Goal: Check status: Check status

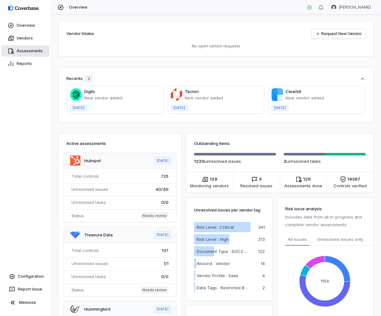
click at [24, 52] on link "Assessments" at bounding box center [25, 50] width 48 height 11
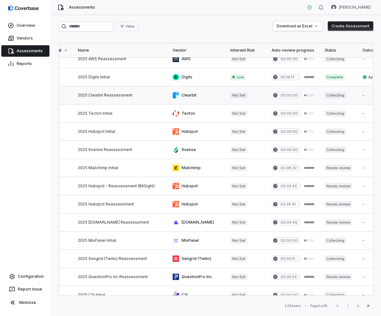
scroll to position [26, 53]
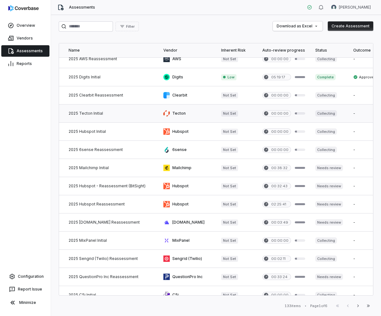
click at [79, 108] on link at bounding box center [110, 114] width 95 height 18
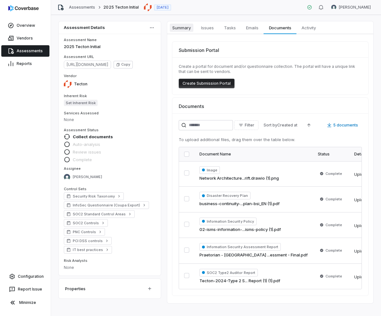
click at [180, 26] on span "Summary" at bounding box center [182, 28] width 24 height 8
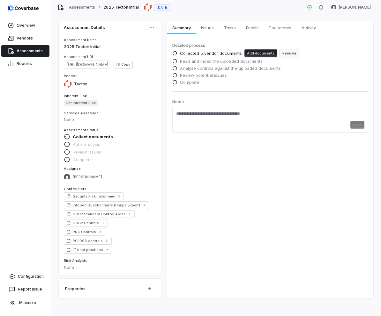
click at [282, 53] on button "Resume" at bounding box center [289, 53] width 19 height 8
click at [22, 49] on link "Assessments" at bounding box center [25, 50] width 48 height 11
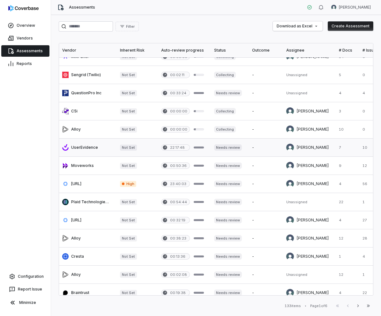
scroll to position [210, 141]
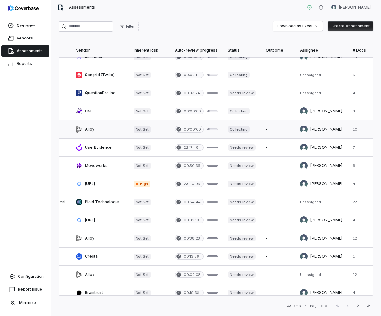
click at [85, 129] on link at bounding box center [100, 130] width 58 height 18
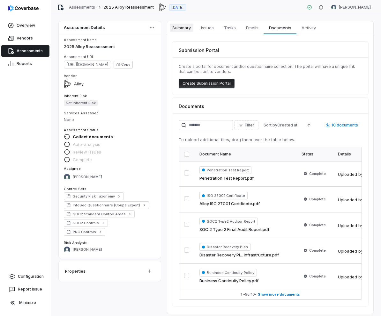
click at [183, 28] on span "Summary" at bounding box center [182, 28] width 24 height 8
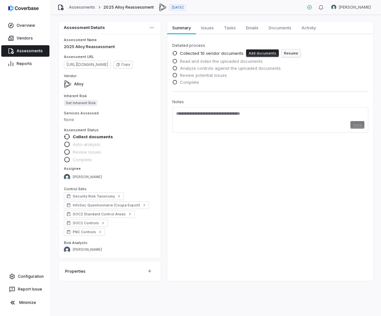
click at [295, 54] on button "Resume" at bounding box center [290, 53] width 19 height 8
click at [21, 51] on link "Assessments" at bounding box center [25, 50] width 48 height 11
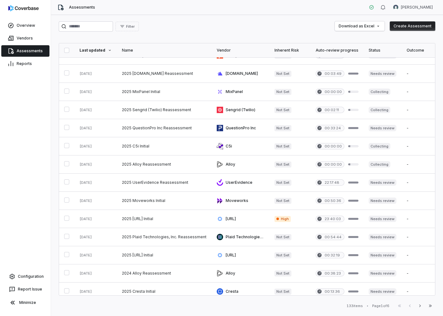
scroll to position [179, 0]
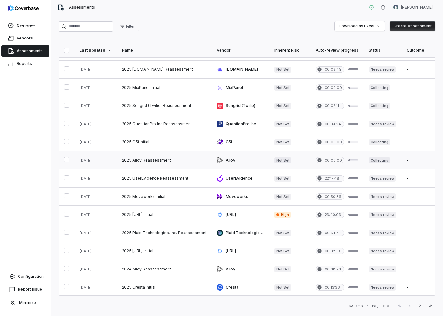
click at [142, 161] on link at bounding box center [164, 161] width 95 height 18
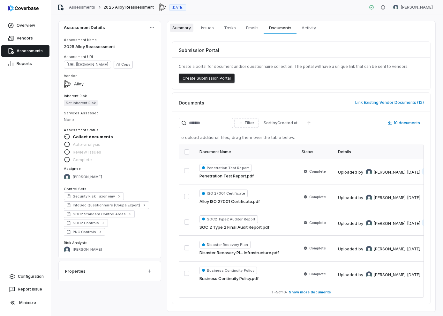
click at [176, 31] on span "Summary" at bounding box center [182, 28] width 24 height 8
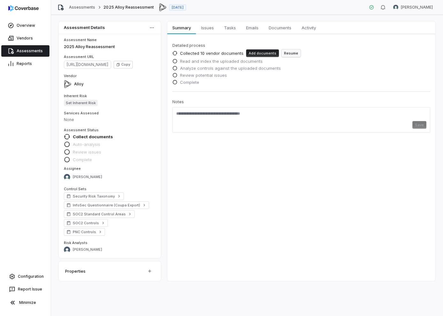
click at [286, 52] on button "Resume" at bounding box center [290, 53] width 19 height 8
click at [37, 50] on link "Assessments" at bounding box center [25, 50] width 48 height 11
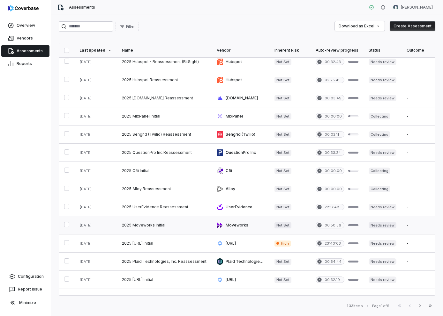
scroll to position [143, 0]
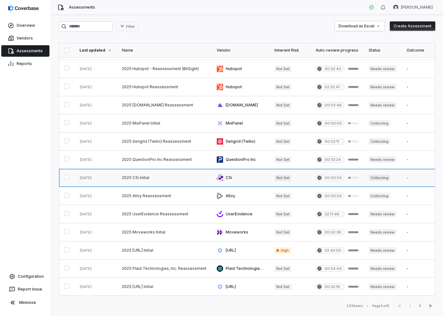
click at [140, 179] on link at bounding box center [164, 178] width 95 height 18
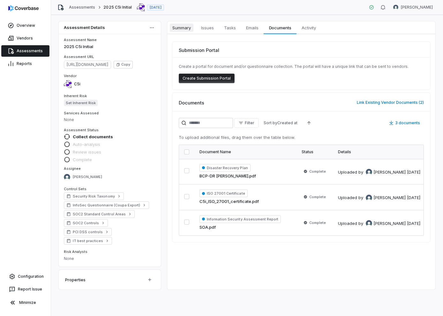
click at [178, 25] on span "Summary" at bounding box center [182, 28] width 24 height 8
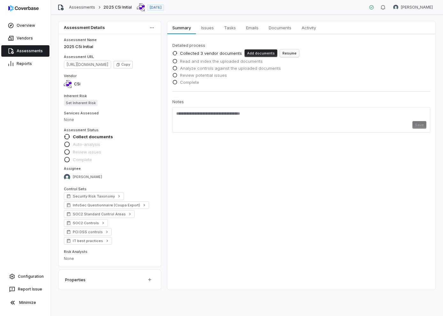
click at [286, 52] on button "Resume" at bounding box center [289, 53] width 19 height 8
click at [275, 27] on span "Documents" at bounding box center [280, 28] width 28 height 8
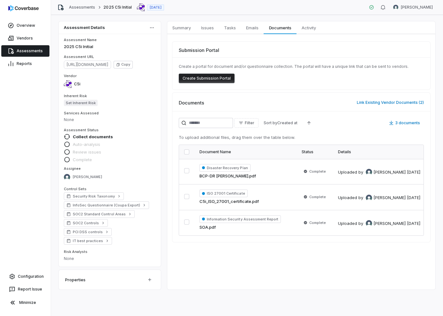
click at [34, 50] on link "Assessments" at bounding box center [25, 50] width 48 height 11
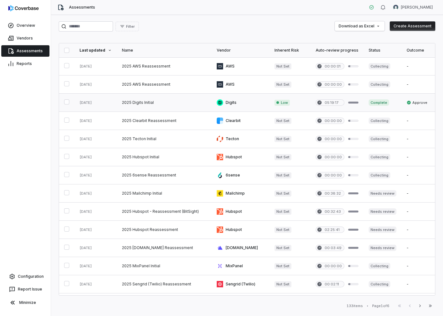
click at [155, 103] on link at bounding box center [164, 103] width 95 height 18
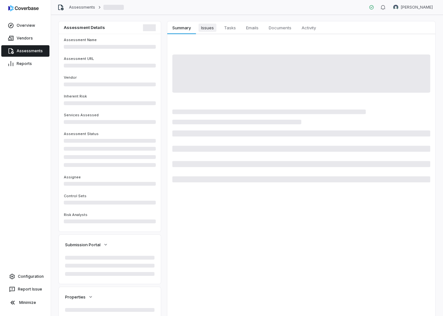
click at [211, 27] on span "Issues" at bounding box center [207, 28] width 18 height 8
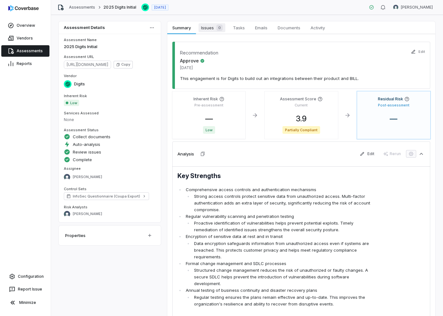
click at [211, 27] on span "Issues 0" at bounding box center [211, 27] width 27 height 9
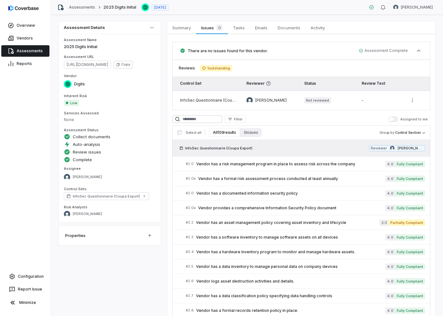
click at [25, 52] on link "Assessments" at bounding box center [25, 50] width 48 height 11
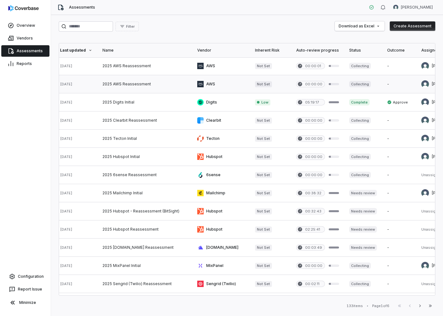
scroll to position [0, 17]
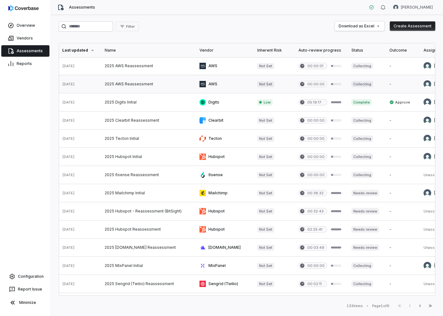
click at [130, 82] on link at bounding box center [147, 84] width 95 height 18
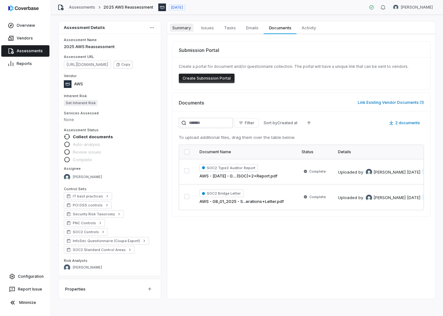
click at [184, 29] on span "Summary" at bounding box center [182, 28] width 24 height 8
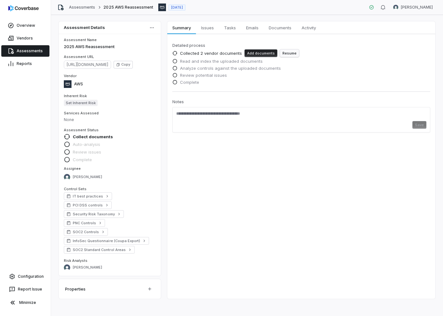
click at [287, 51] on button "Resume" at bounding box center [289, 53] width 19 height 8
click at [33, 52] on link "Assessments" at bounding box center [25, 50] width 48 height 11
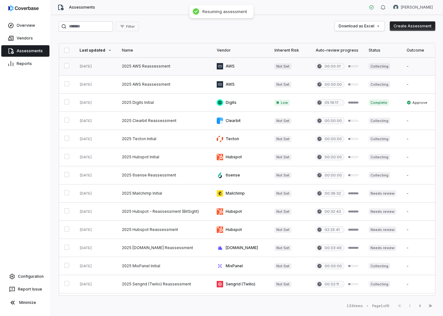
click at [130, 66] on link at bounding box center [164, 66] width 95 height 18
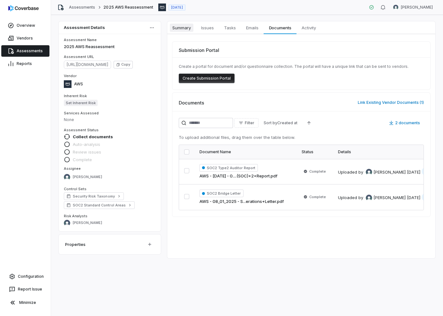
click at [179, 30] on span "Summary" at bounding box center [182, 28] width 24 height 8
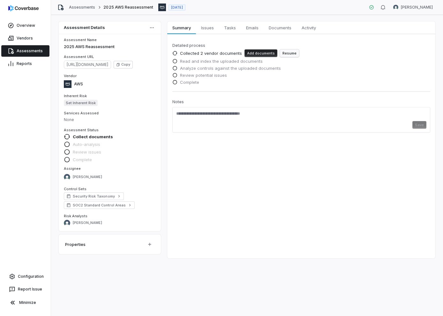
click at [285, 54] on button "Resume" at bounding box center [289, 53] width 19 height 8
click at [35, 53] on link "Assessments" at bounding box center [25, 50] width 48 height 11
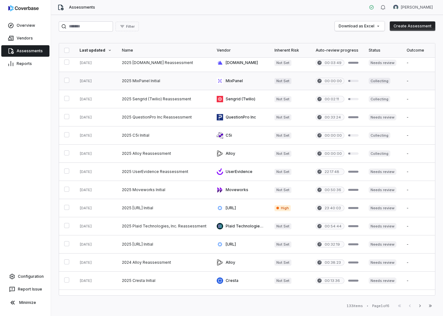
scroll to position [216, 0]
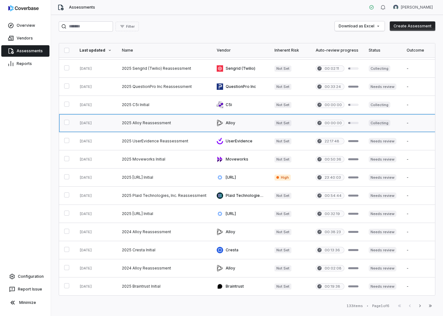
click at [156, 123] on link at bounding box center [164, 123] width 95 height 18
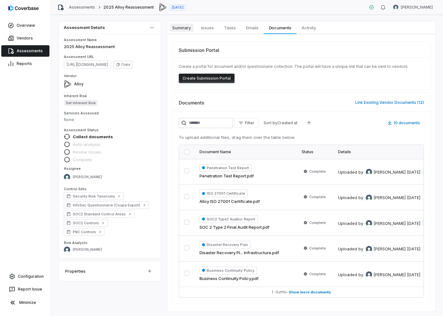
click at [183, 29] on span "Summary" at bounding box center [182, 28] width 24 height 8
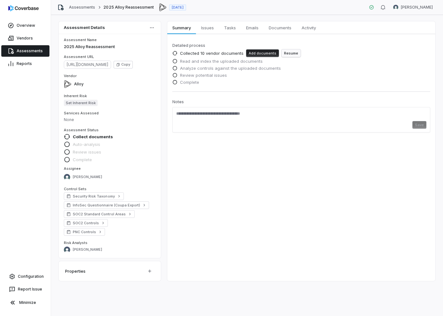
click at [290, 54] on button "Resume" at bounding box center [290, 53] width 19 height 8
click at [154, 25] on html "Overview Vendors Assessments Reports Configuration Report Issue Minimize Assess…" at bounding box center [221, 158] width 443 height 316
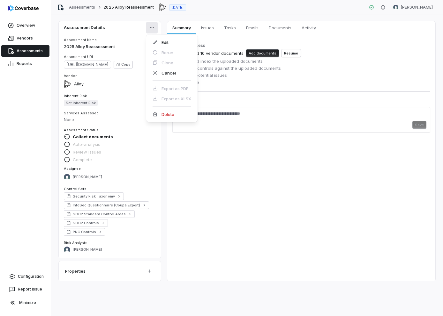
click at [268, 144] on html "Overview Vendors Assessments Reports Configuration Report Issue Minimize Assess…" at bounding box center [221, 158] width 443 height 316
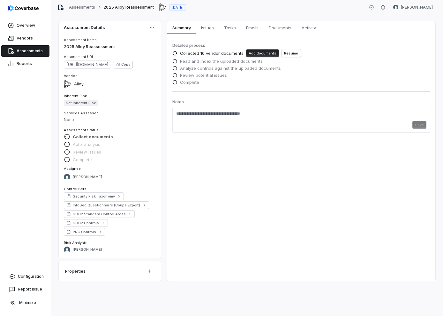
click at [80, 138] on span "Collect documents" at bounding box center [93, 137] width 40 height 6
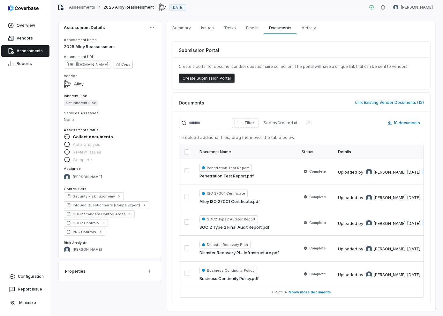
drag, startPoint x: 87, startPoint y: 137, endPoint x: 93, endPoint y: 133, distance: 6.8
click at [87, 137] on span "Collect documents" at bounding box center [93, 137] width 40 height 6
click at [177, 30] on span "Summary" at bounding box center [182, 28] width 24 height 8
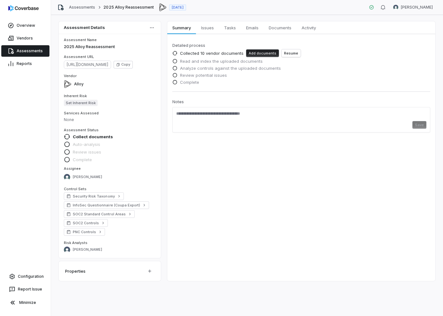
drag, startPoint x: 292, startPoint y: 50, endPoint x: 96, endPoint y: 41, distance: 196.1
click at [251, 49] on div "Add documents Resume" at bounding box center [273, 53] width 55 height 8
click at [18, 51] on link "Assessments" at bounding box center [25, 50] width 48 height 11
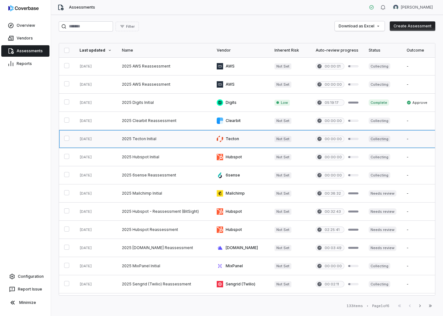
click at [142, 142] on link at bounding box center [164, 139] width 95 height 18
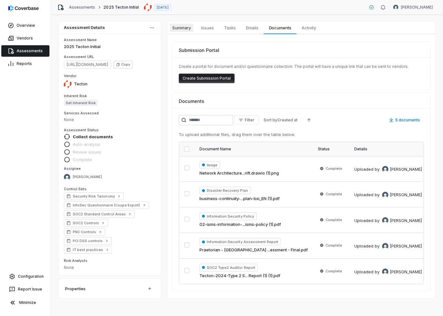
click at [185, 29] on span "Summary" at bounding box center [182, 28] width 24 height 8
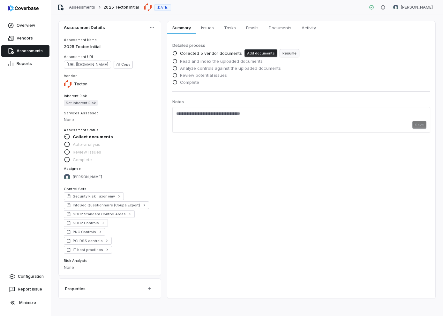
click at [287, 55] on button "Resume" at bounding box center [289, 53] width 19 height 8
click at [31, 54] on link "Assessments" at bounding box center [25, 50] width 48 height 11
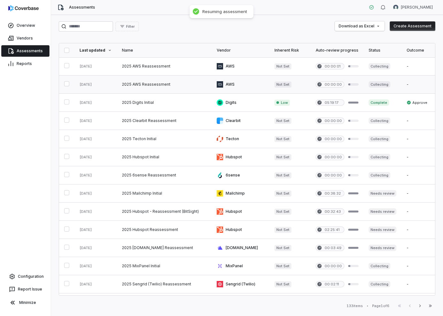
click at [108, 85] on link at bounding box center [95, 85] width 42 height 18
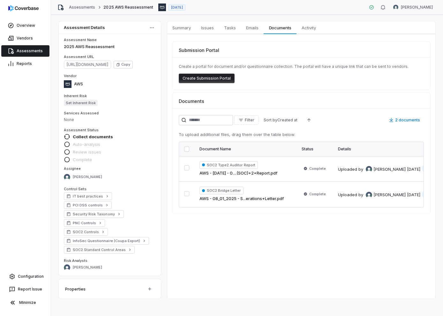
click at [24, 50] on link "Assessments" at bounding box center [25, 50] width 48 height 11
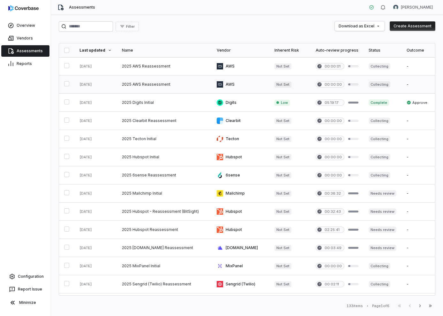
click at [134, 82] on link at bounding box center [164, 85] width 95 height 18
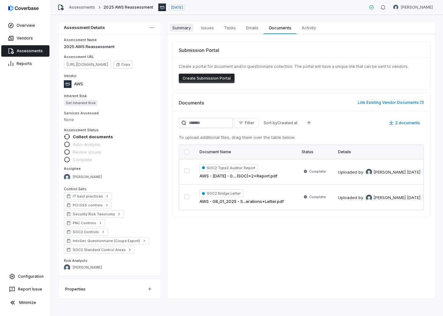
click at [181, 32] on link "Summary Summary" at bounding box center [181, 27] width 29 height 13
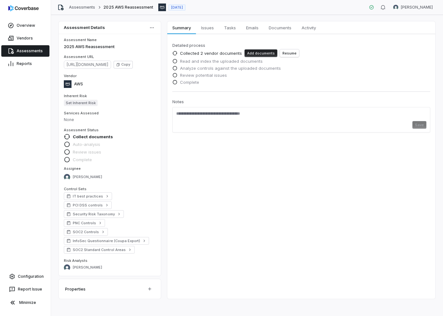
click at [22, 50] on link "Assessments" at bounding box center [25, 50] width 48 height 11
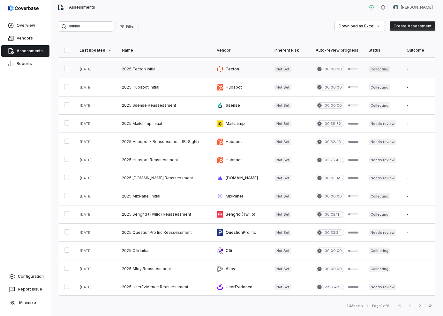
scroll to position [70, 0]
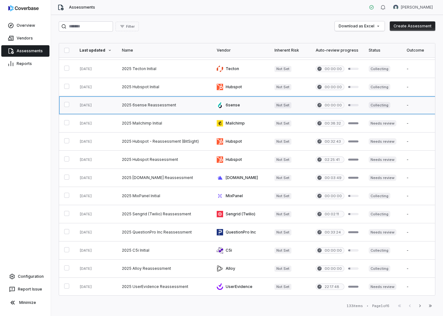
click at [164, 102] on link at bounding box center [164, 105] width 95 height 18
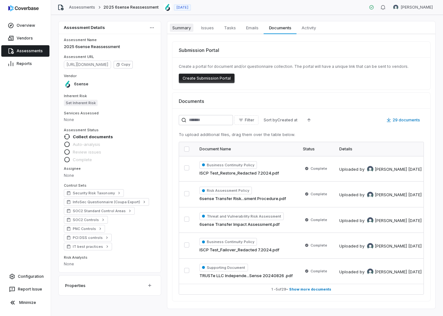
click at [175, 25] on span "Summary" at bounding box center [182, 28] width 24 height 8
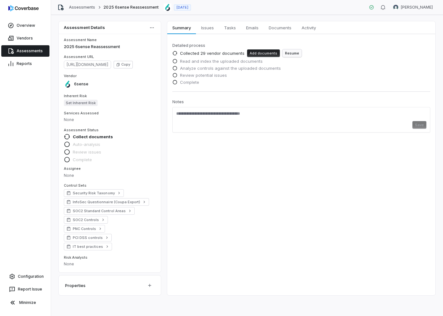
click at [290, 54] on button "Resume" at bounding box center [291, 53] width 19 height 8
click at [36, 53] on link "Assessments" at bounding box center [25, 50] width 48 height 11
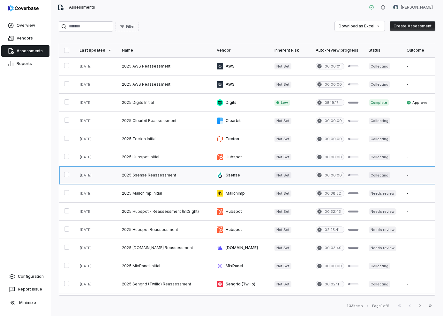
click at [148, 175] on link at bounding box center [164, 176] width 95 height 18
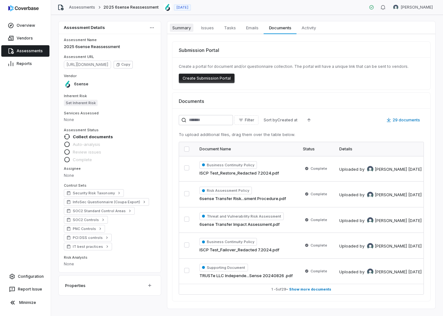
click at [190, 27] on span "Summary" at bounding box center [182, 28] width 24 height 8
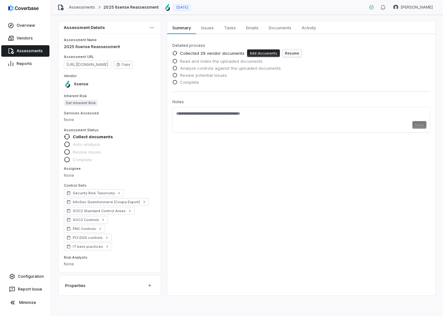
click at [288, 52] on button "Resume" at bounding box center [291, 53] width 19 height 8
click at [34, 52] on link "Assessments" at bounding box center [25, 50] width 48 height 11
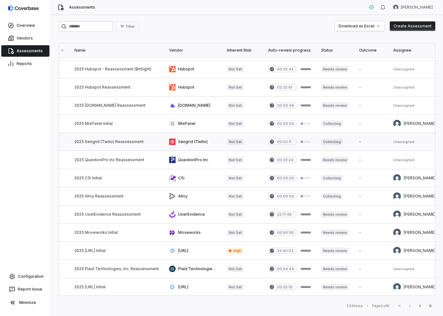
scroll to position [143, 44]
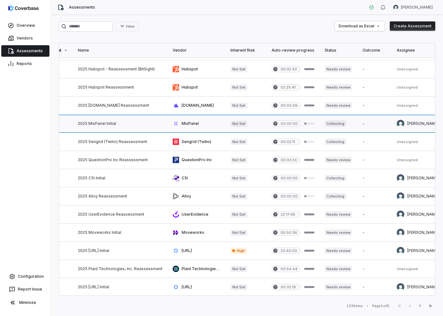
click at [117, 123] on link at bounding box center [120, 124] width 95 height 18
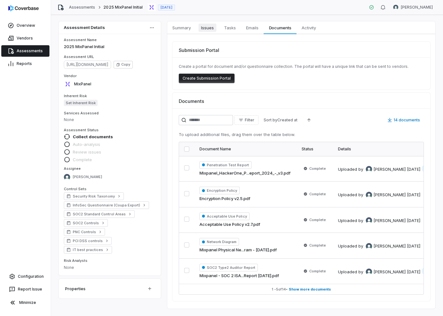
drag, startPoint x: 180, startPoint y: 29, endPoint x: 201, endPoint y: 33, distance: 21.5
click at [180, 29] on span "Summary" at bounding box center [182, 28] width 24 height 8
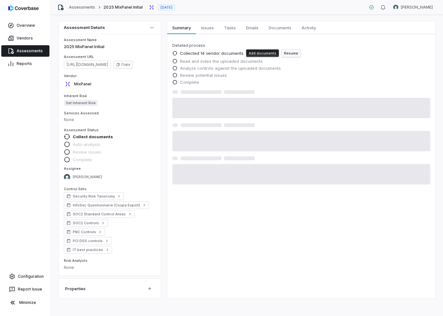
click at [291, 55] on button "Resume" at bounding box center [290, 53] width 19 height 8
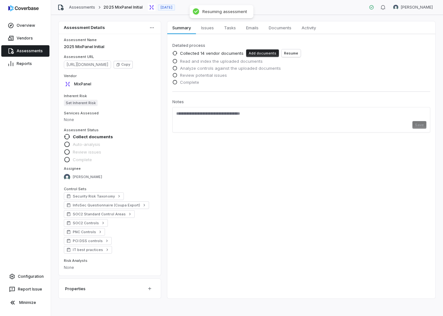
click at [27, 53] on link "Assessments" at bounding box center [25, 50] width 48 height 11
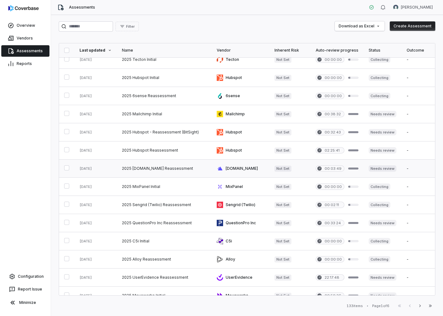
scroll to position [85, 0]
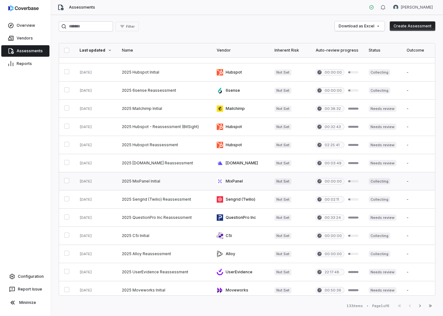
click at [155, 184] on link at bounding box center [164, 182] width 95 height 18
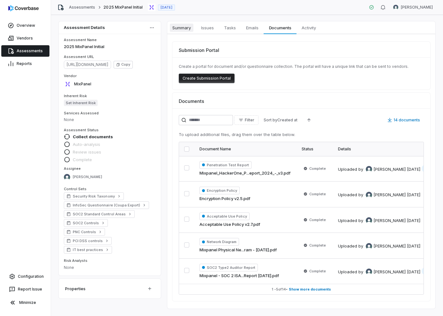
click at [184, 28] on span "Summary" at bounding box center [182, 28] width 24 height 8
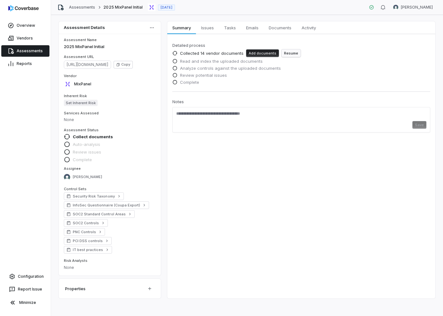
click at [290, 55] on button "Resume" at bounding box center [290, 53] width 19 height 8
click at [22, 50] on link "Assessments" at bounding box center [25, 50] width 48 height 11
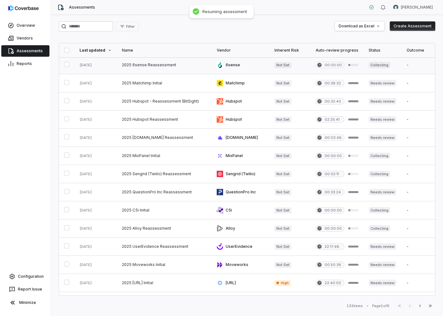
scroll to position [112, 0]
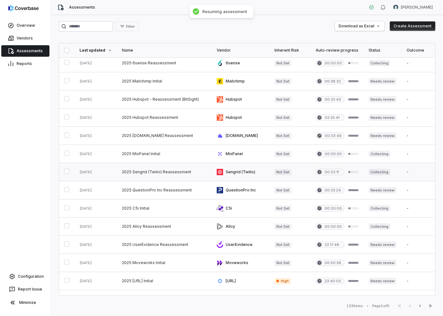
click at [156, 173] on link at bounding box center [164, 172] width 95 height 18
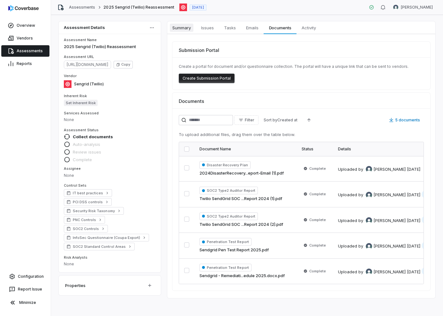
click at [189, 25] on span "Summary" at bounding box center [182, 28] width 24 height 8
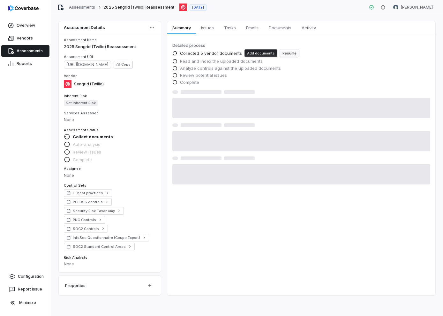
click at [282, 53] on button "Resume" at bounding box center [289, 53] width 19 height 8
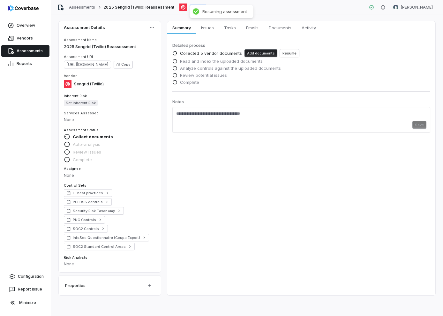
click at [20, 50] on link "Assessments" at bounding box center [25, 50] width 48 height 11
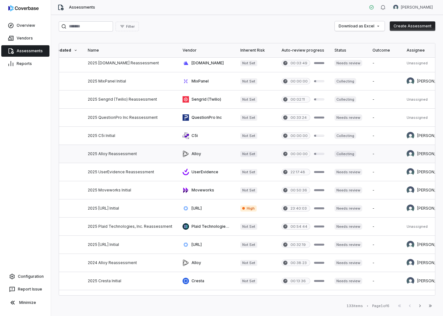
scroll to position [0, 34]
